Goal: Task Accomplishment & Management: Use online tool/utility

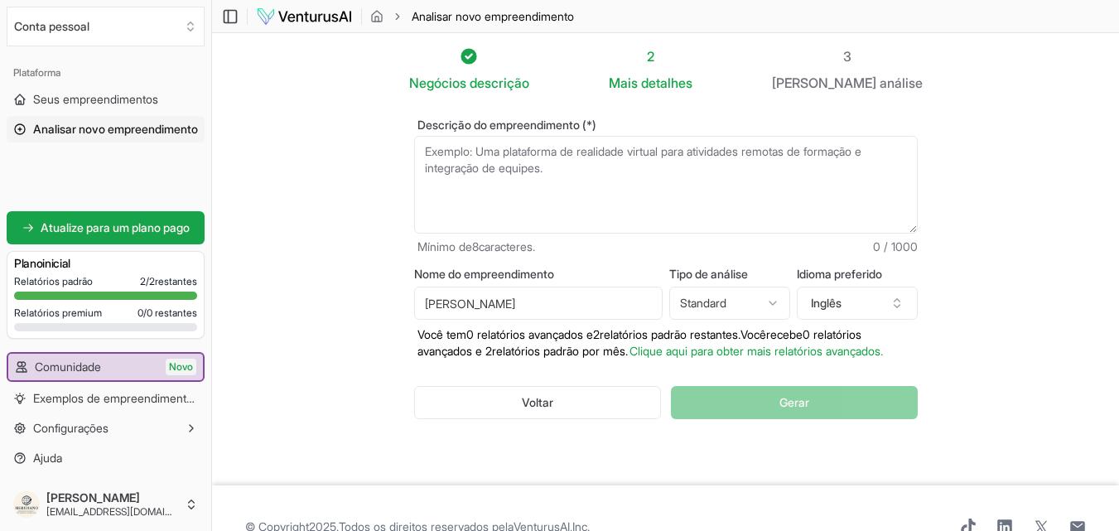
click at [994, 193] on section "Negócios descrição 2 Mais detalhes 3 Seu análise Descrição do empreendimento (*…" at bounding box center [665, 259] width 907 height 452
click at [566, 157] on textarea "Descrição do empreendimento (*)" at bounding box center [666, 185] width 504 height 98
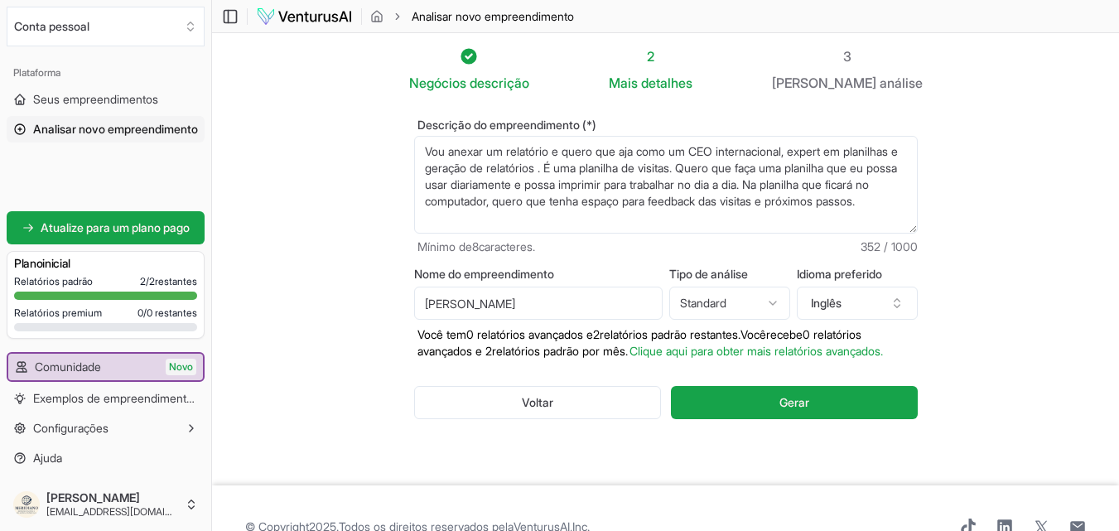
paste textarea "COD LOJA MATRIZ CANAL CIDADE UF STATUS CLIENTE 104743 E SANTOS COM ATACADO Palh…"
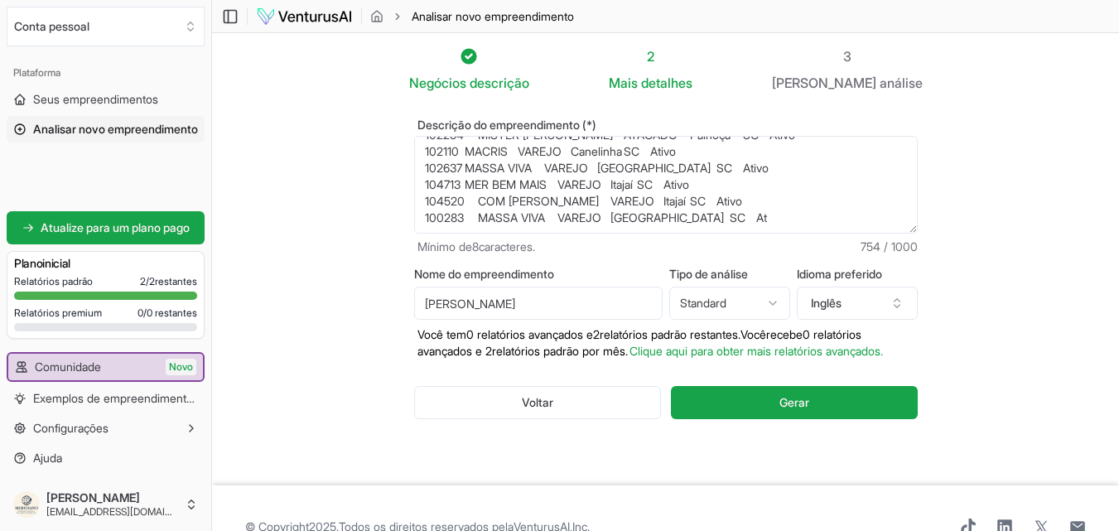
scroll to position [149, 0]
drag, startPoint x: 578, startPoint y: 172, endPoint x: 814, endPoint y: 254, distance: 248.9
click at [814, 254] on div "Descrição do empreendimento (*) Vou anexar um relatório e quero que aja como um…" at bounding box center [666, 187] width 504 height 136
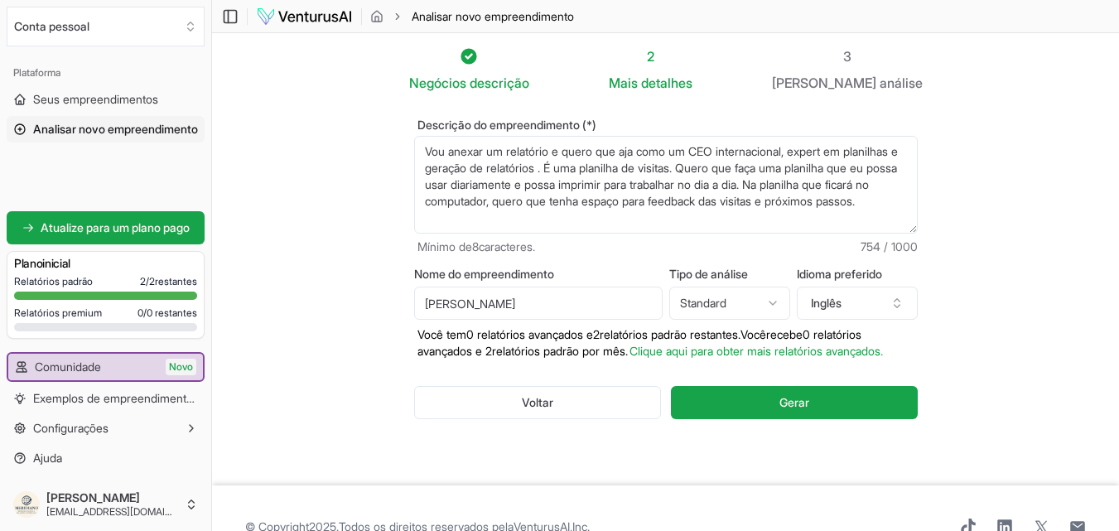
scroll to position [0, 0]
click at [1053, 311] on section "Negócios descrição 2 Mais detalhes 3 Seu análise Descrição do empreendimento (*…" at bounding box center [665, 259] width 907 height 452
click at [575, 152] on textarea "Vou anexar um relatório e quero que aja como um CEO internacional, expert em pl…" at bounding box center [666, 185] width 504 height 98
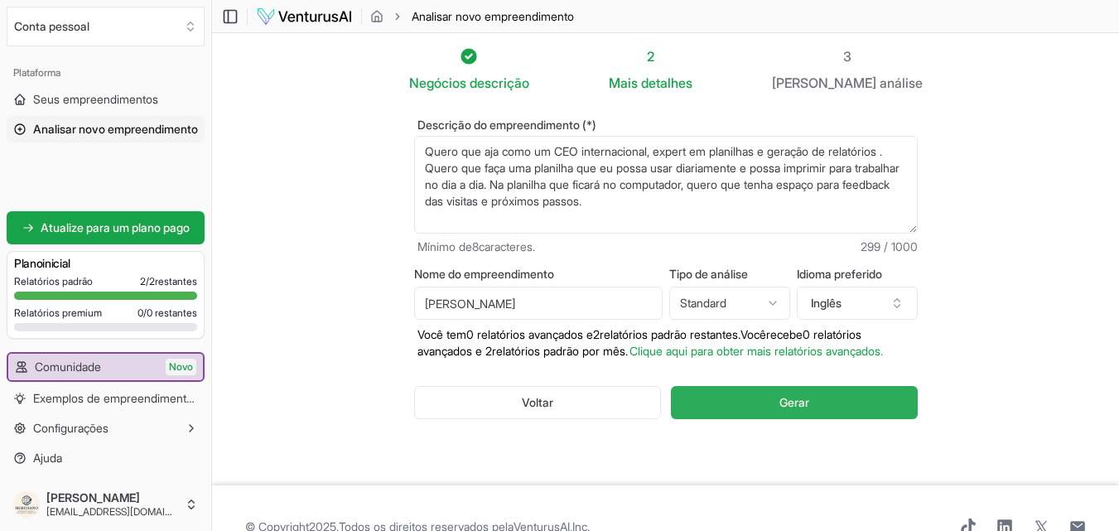
type textarea "Quero que aja como um CEO internacional, expert em planilhas e geração de relat…"
click at [842, 419] on button "Gerar" at bounding box center [794, 402] width 246 height 33
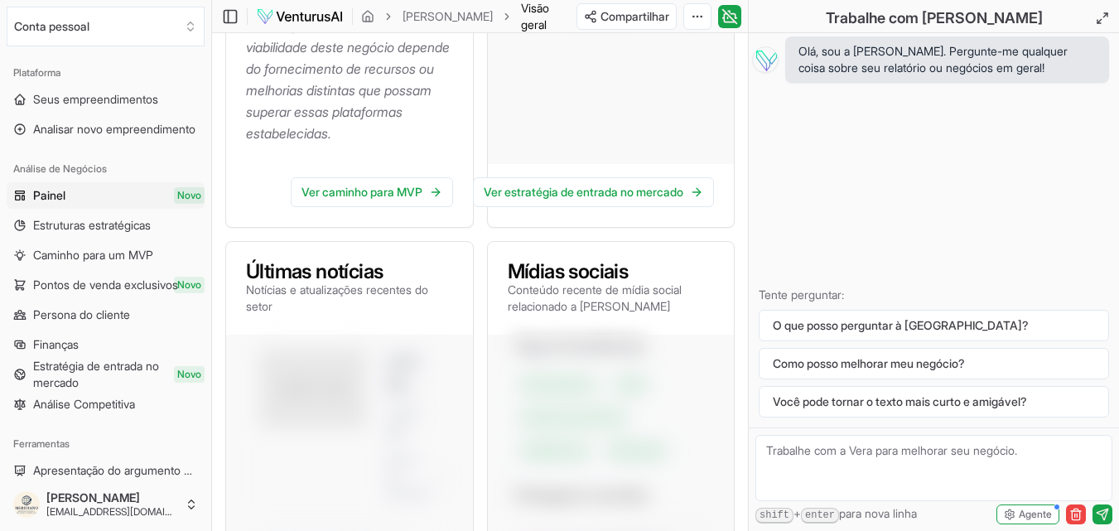
scroll to position [718, 0]
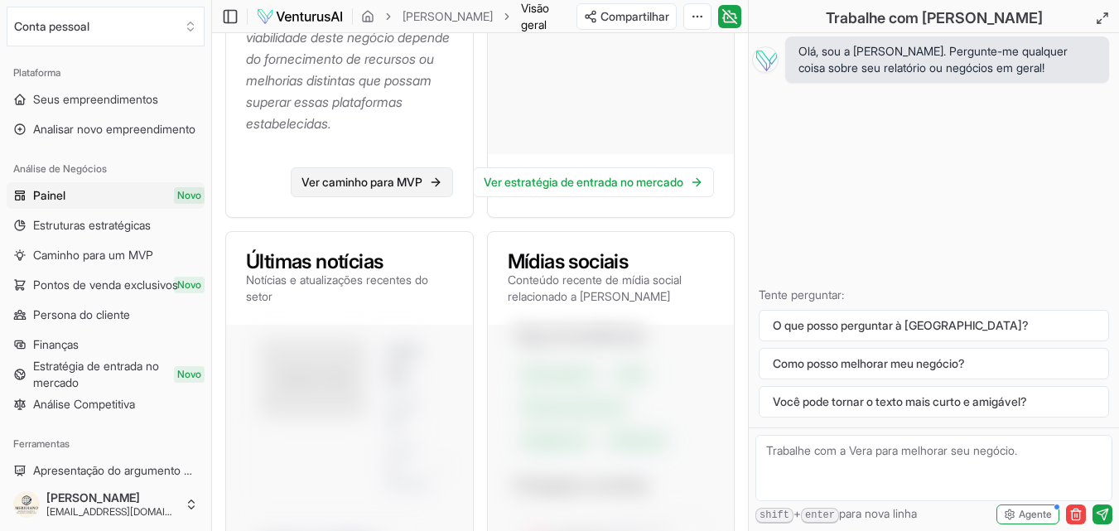
click at [412, 189] on font "Ver caminho para MVP" at bounding box center [362, 182] width 121 height 14
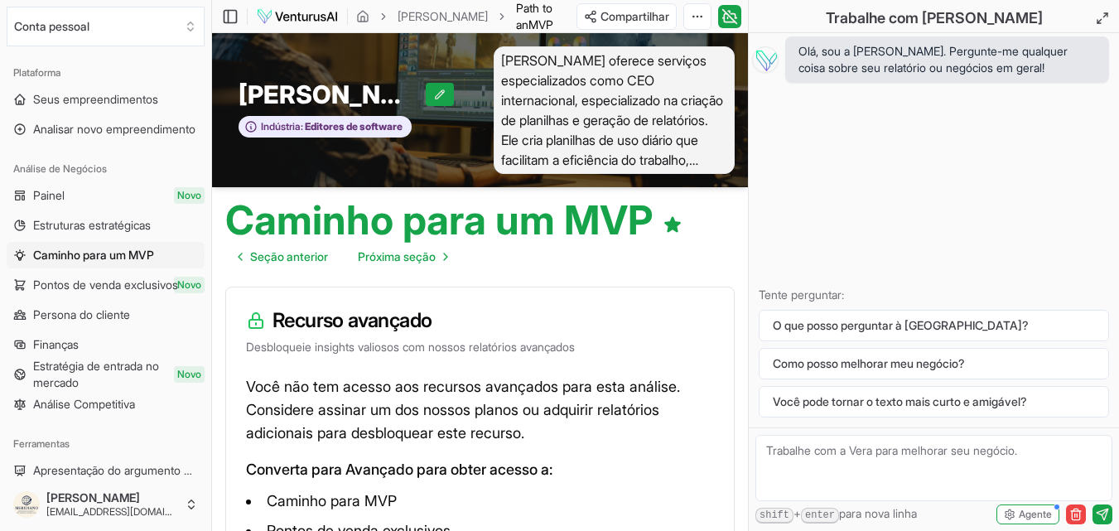
click at [916, 446] on textarea at bounding box center [934, 468] width 357 height 66
type textarea "Não entendi qual é a sua função. Pedi para gerar uma planilha e não foi feita. …"
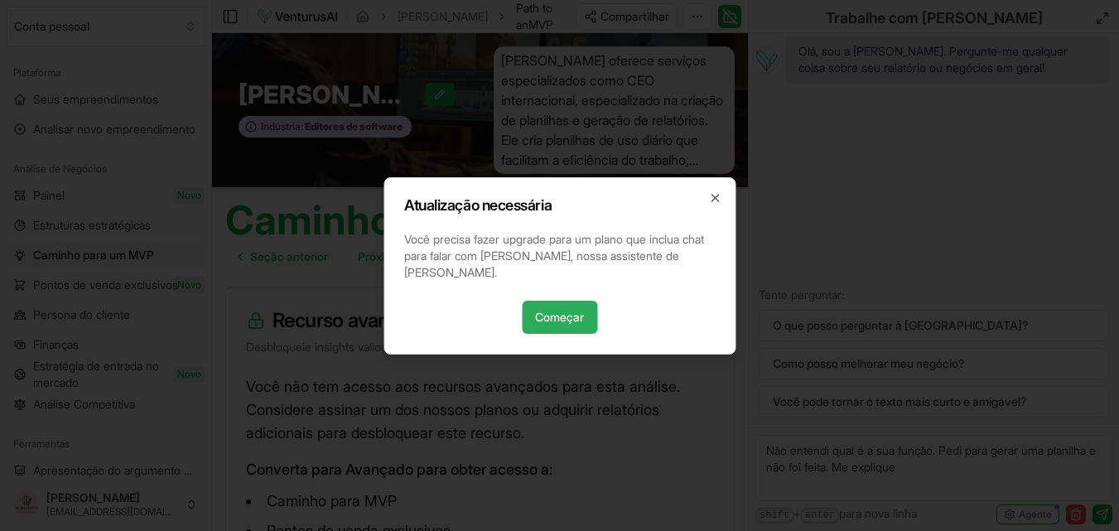
click at [566, 310] on font "Começar" at bounding box center [559, 317] width 49 height 14
